Goal: Obtain resource: Obtain resource

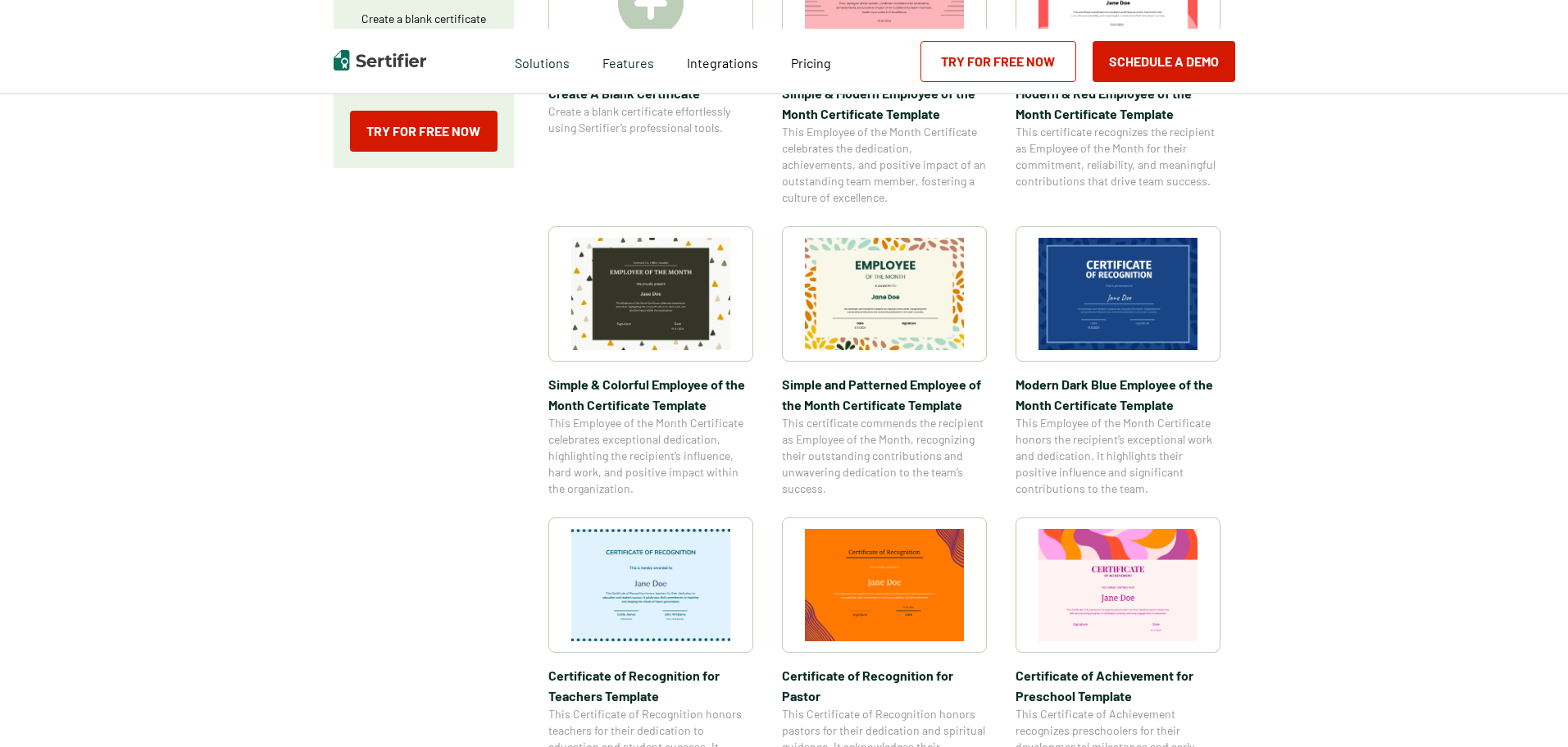
scroll to position [410, 0]
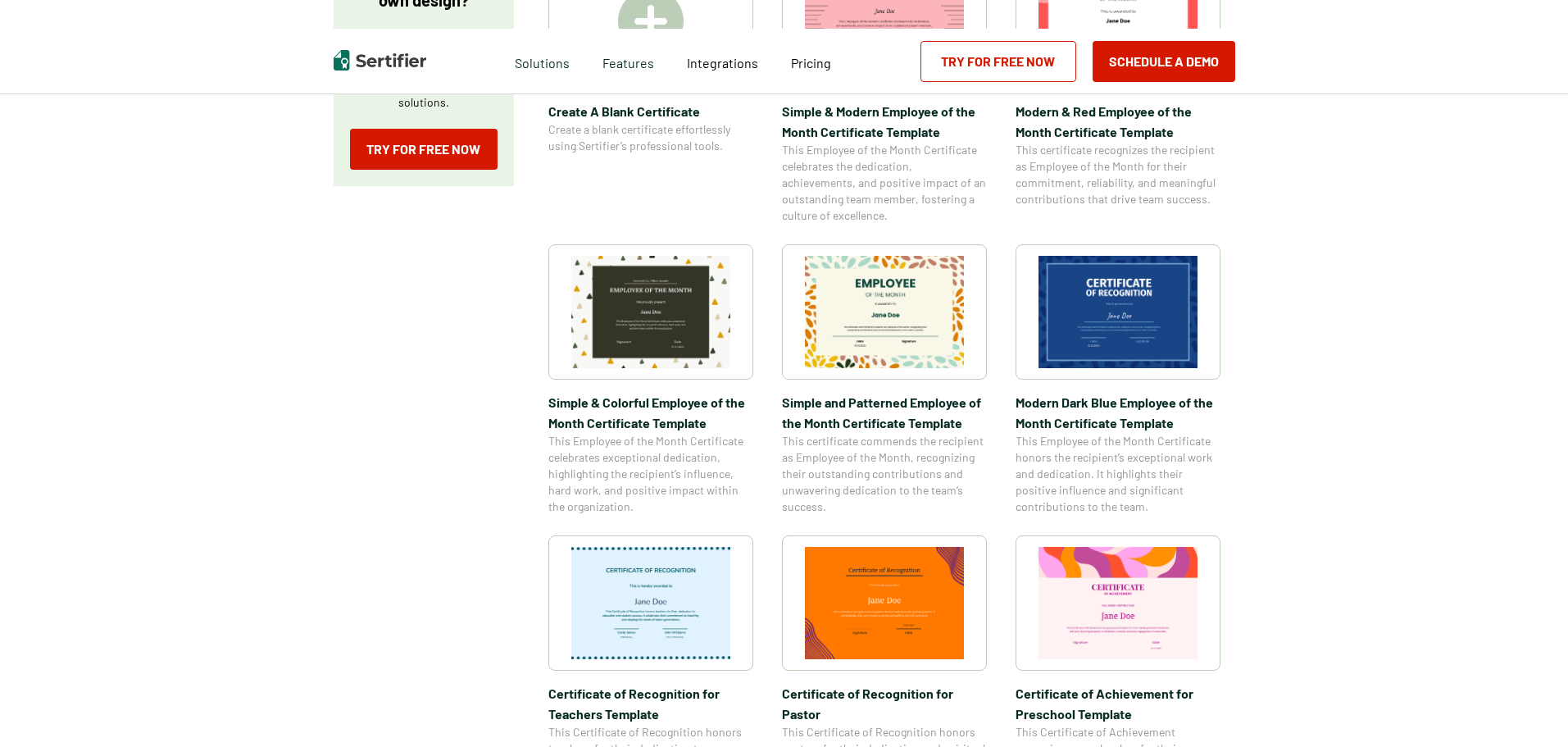
click at [686, 606] on img at bounding box center [651, 603] width 159 height 113
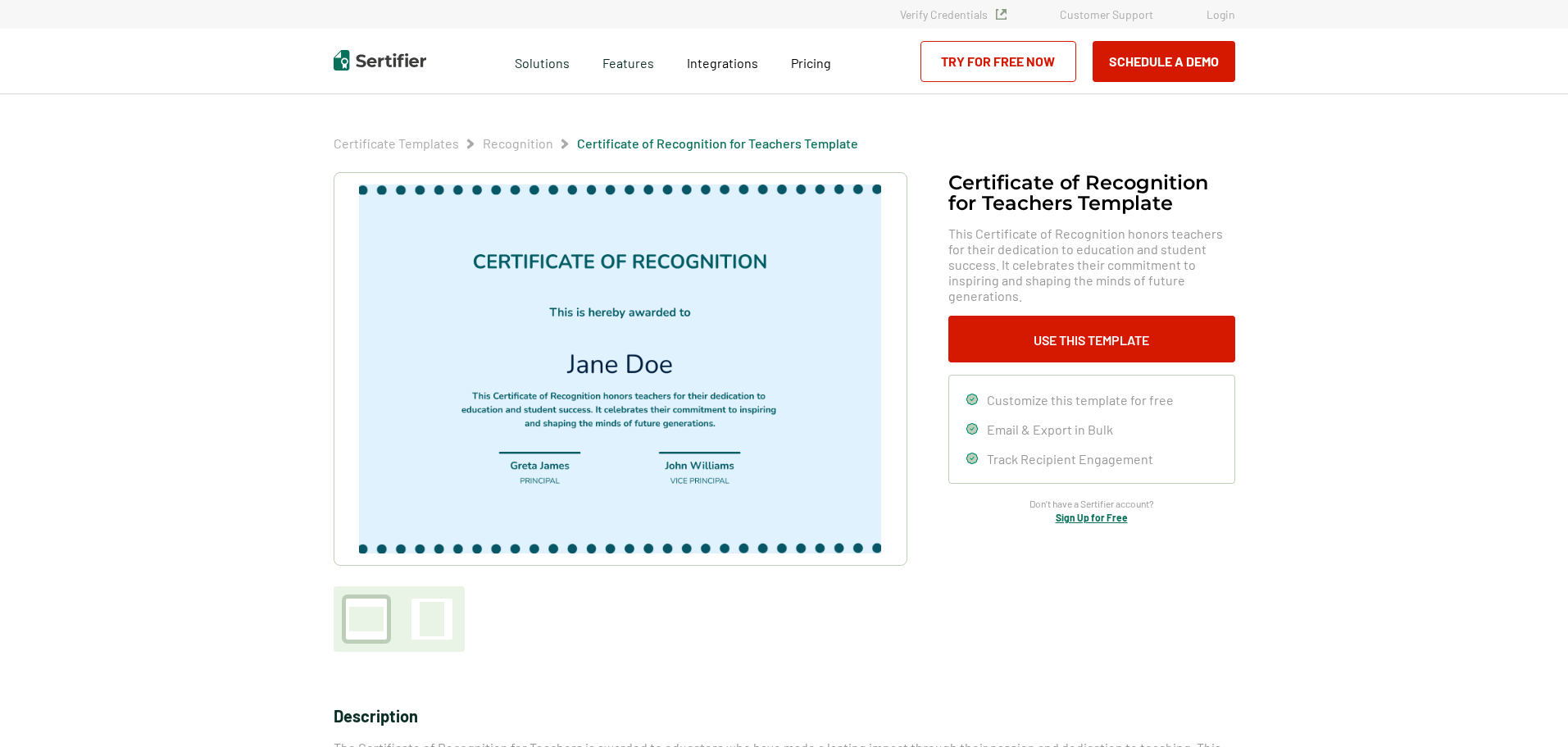
click at [524, 288] on img at bounding box center [619, 368] width 521 height 369
click at [580, 361] on img at bounding box center [619, 368] width 521 height 369
click at [576, 364] on img at bounding box center [619, 368] width 521 height 369
click at [581, 364] on img at bounding box center [619, 368] width 521 height 369
click at [1102, 316] on button "Use This Template" at bounding box center [1091, 339] width 286 height 47
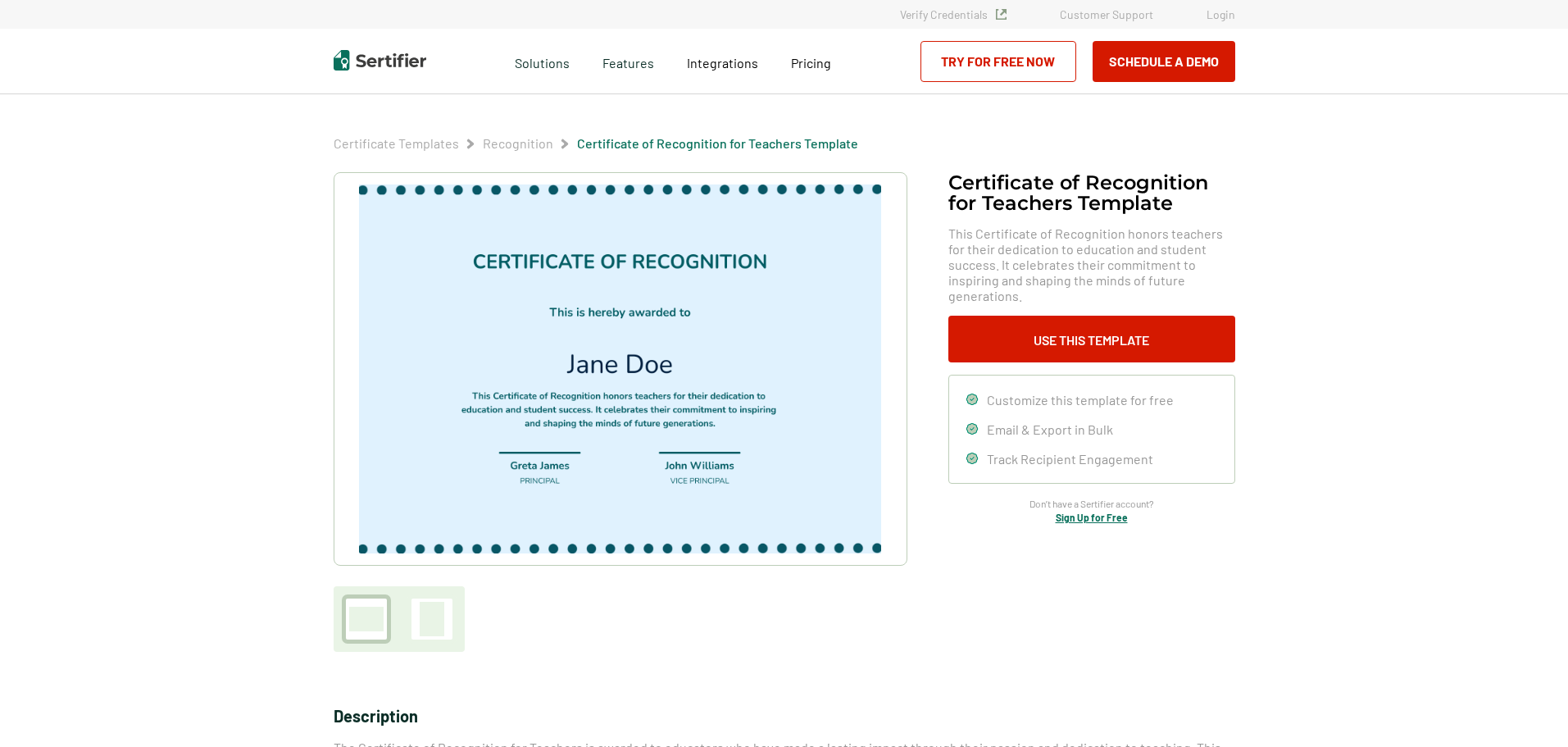
click at [581, 497] on img at bounding box center [619, 368] width 521 height 369
click at [651, 493] on img at bounding box center [619, 368] width 521 height 369
